Goal: Information Seeking & Learning: Find specific page/section

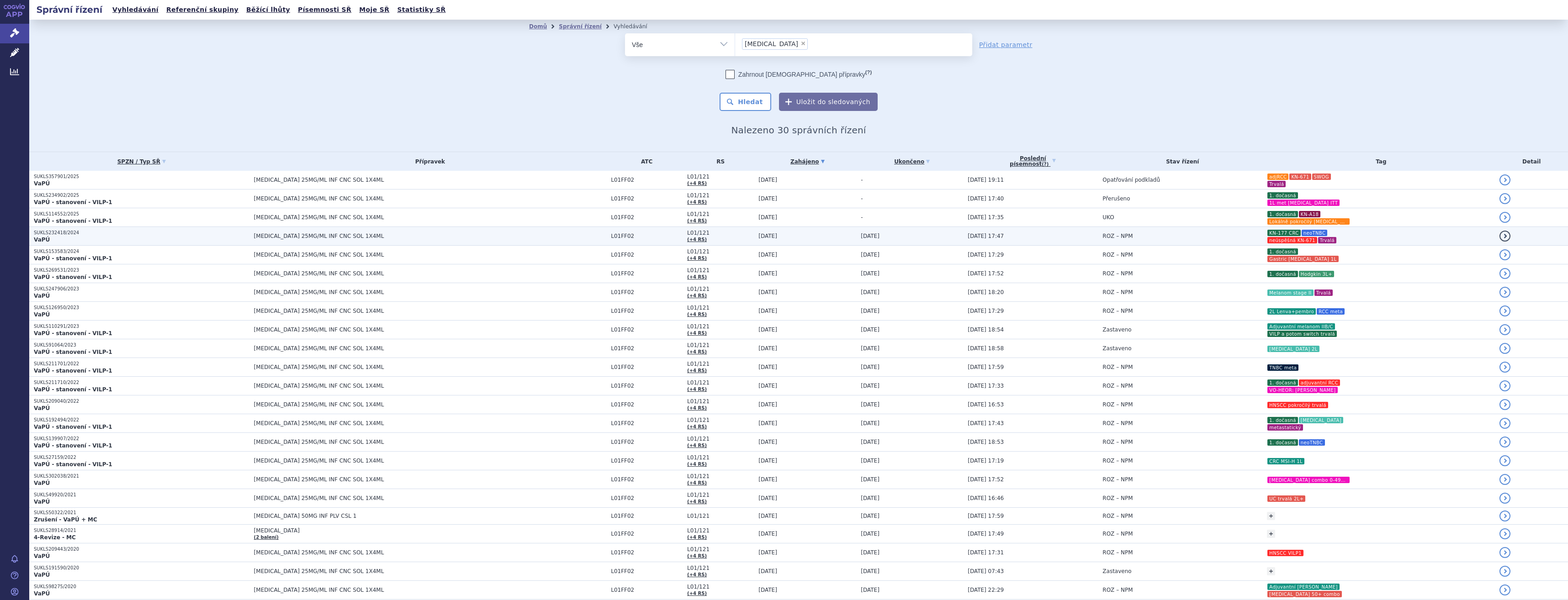
click at [1173, 233] on td "ROZ – NPM" at bounding box center [1180, 237] width 164 height 19
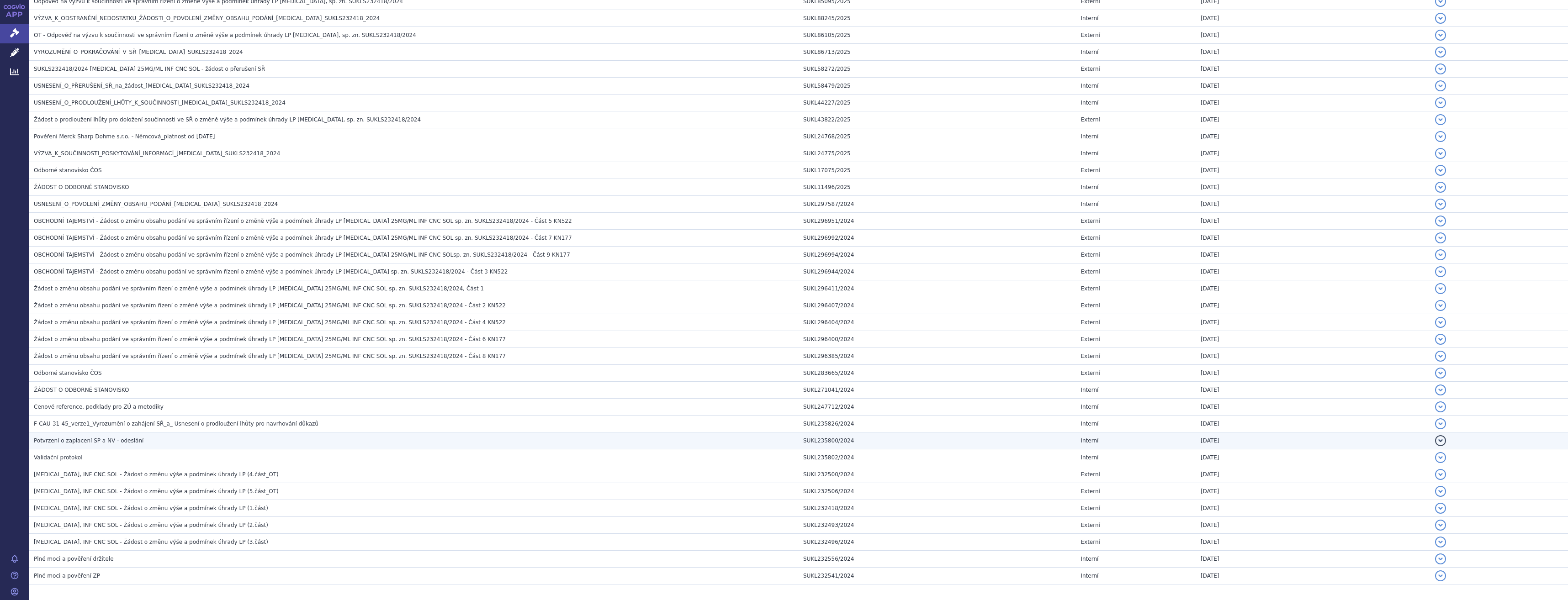
scroll to position [777, 0]
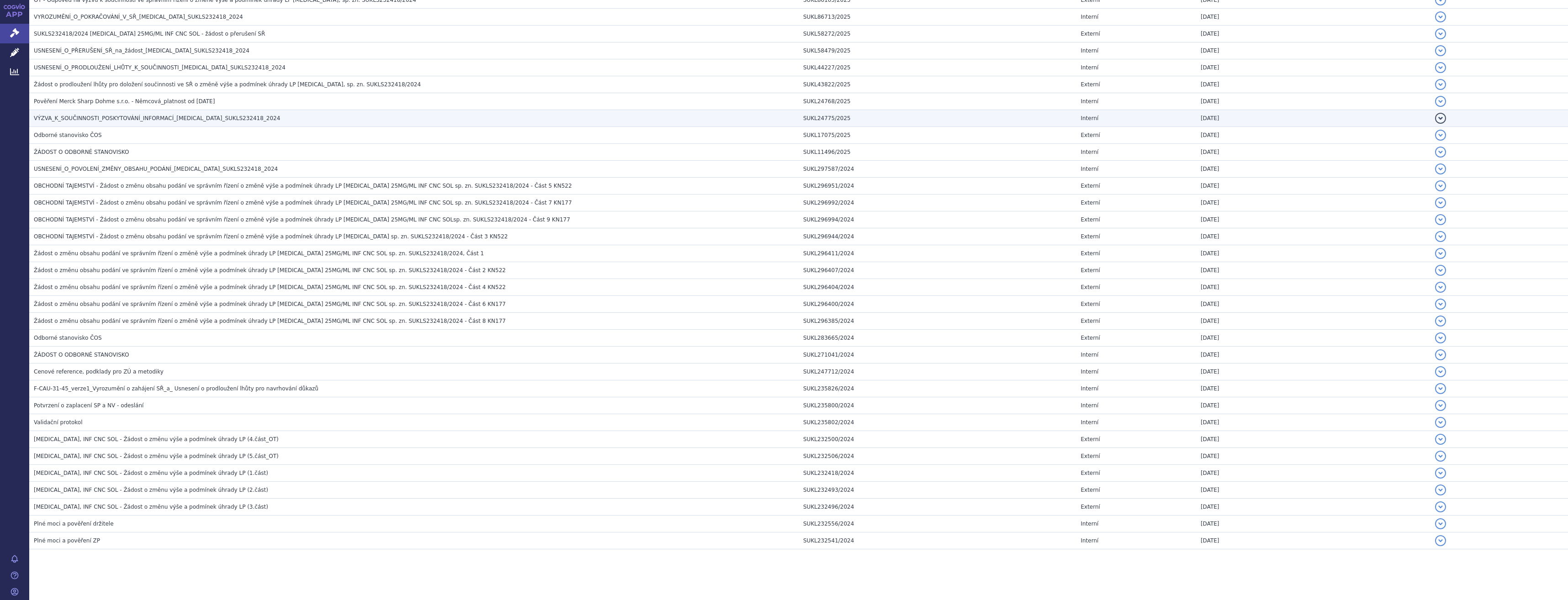
click at [179, 119] on span "VÝZVA_K_SOUČINNOSTI_POSKYTOVÁNÍ_INFORMACÍ_KEYTRUDA_SUKLS232418_2024" at bounding box center [157, 118] width 246 height 7
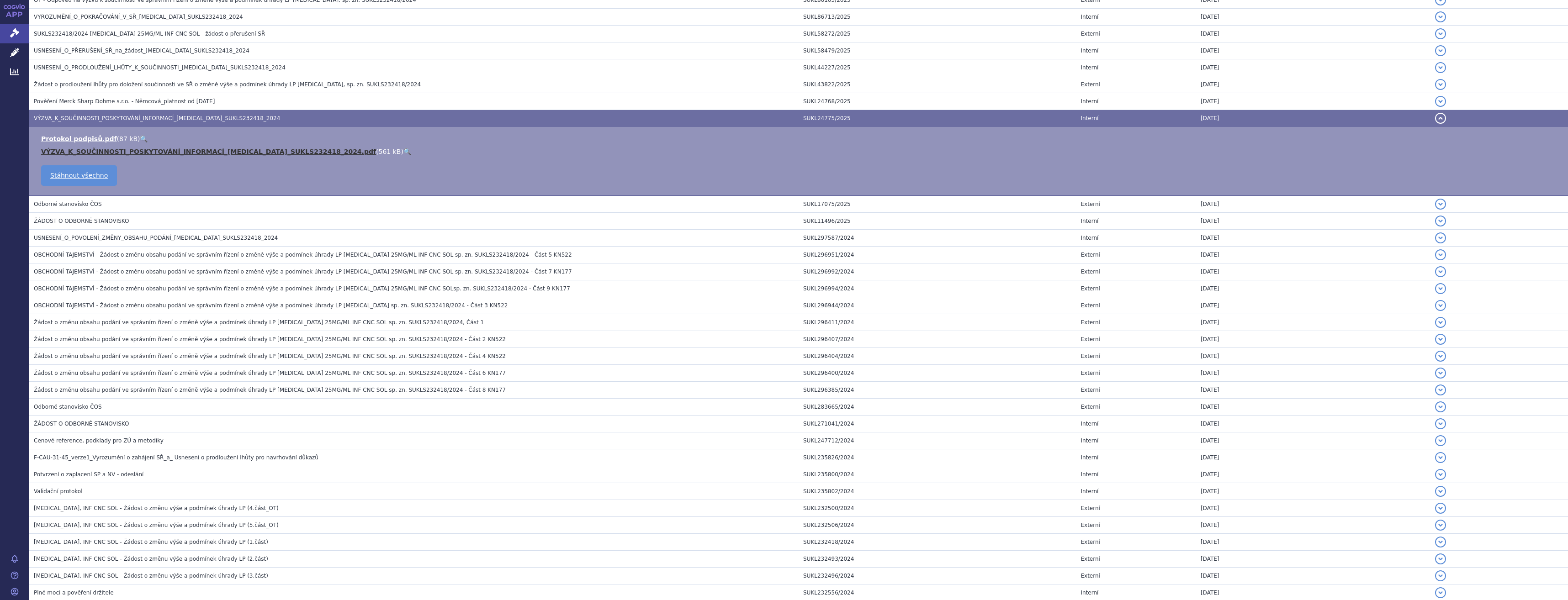
click at [167, 149] on link "VÝZVA_K_SOUČINNOSTI_POSKYTOVÁNÍ_INFORMACÍ_KEYTRUDA_SUKLS232418_2024.pdf" at bounding box center [209, 152] width 335 height 7
